Goal: Information Seeking & Learning: Find specific fact

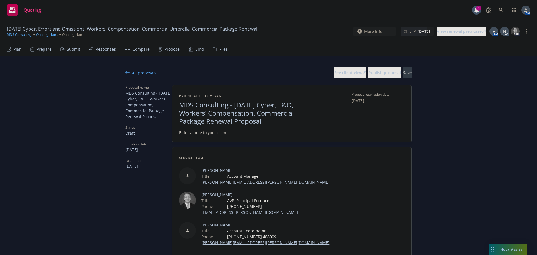
scroll to position [1, 0]
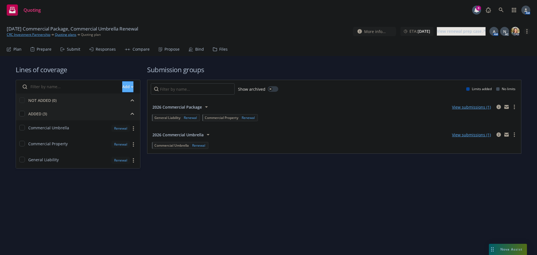
click at [527, 34] on link "more" at bounding box center [526, 31] width 7 height 7
click at [491, 77] on link "Archive quoting plan" at bounding box center [498, 76] width 62 height 11
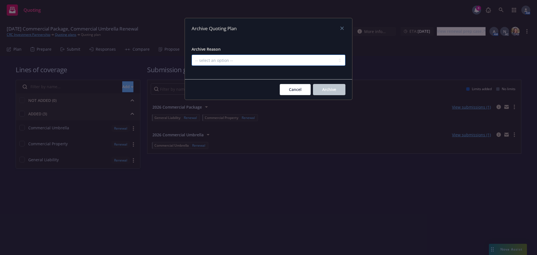
click at [285, 61] on select "-- select an option -- All policies in this renewal plan are auto-renewed Creat…" at bounding box center [268, 60] width 154 height 11
select select "ARCHIVED_RENEWAL_POLICY_AUTO_RENEWED"
click at [191, 55] on select "-- select an option -- All policies in this renewal plan are auto-renewed Creat…" at bounding box center [268, 60] width 154 height 11
click at [332, 91] on span "Archive" at bounding box center [329, 89] width 14 height 5
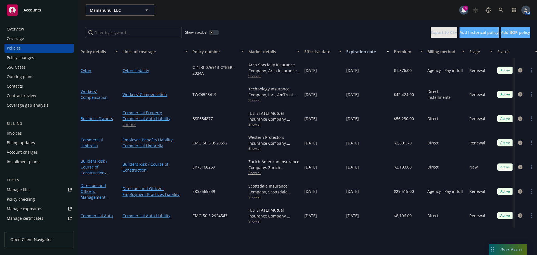
click at [259, 98] on span "Show all" at bounding box center [273, 100] width 51 height 5
click at [310, 27] on div "Show inactive Export to CSV Add historical policy Add BOR policy" at bounding box center [307, 32] width 458 height 25
click at [203, 92] on span "TWC4525419" at bounding box center [204, 94] width 24 height 6
click at [203, 94] on span "TWC4525419" at bounding box center [204, 94] width 24 height 6
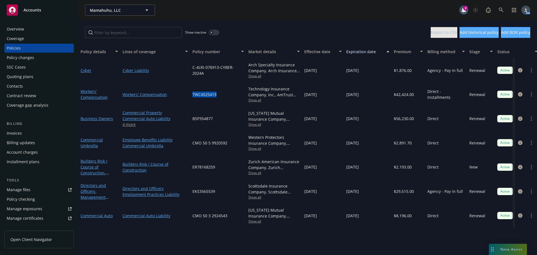
copy span "TWC4525419"
